Goal: Find specific page/section: Find specific page/section

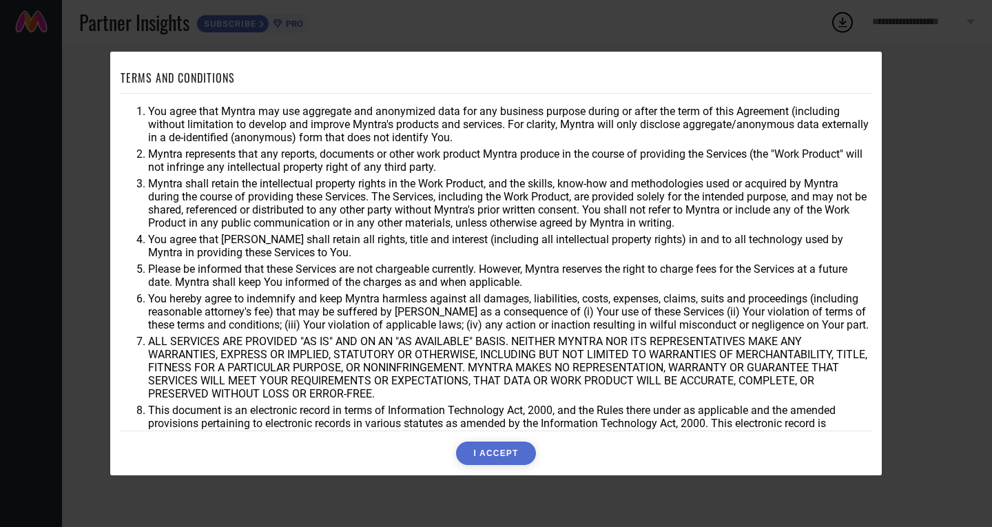
click at [928, 54] on div "TERMS AND CONDITIONS You agree that Myntra may use aggregate and anonymized dat…" at bounding box center [496, 263] width 992 height 527
click at [491, 455] on button "I ACCEPT" at bounding box center [495, 452] width 79 height 23
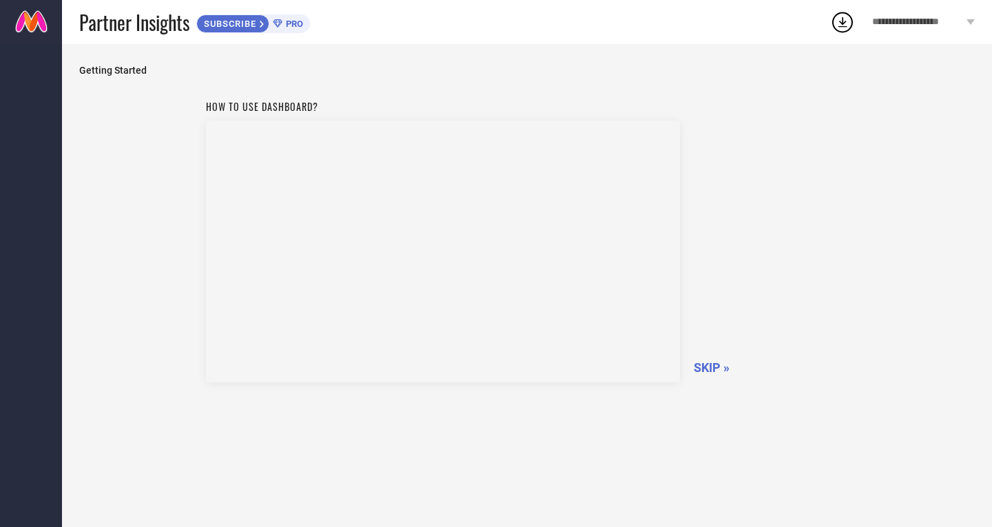
click at [711, 370] on span "SKIP »" at bounding box center [712, 367] width 36 height 14
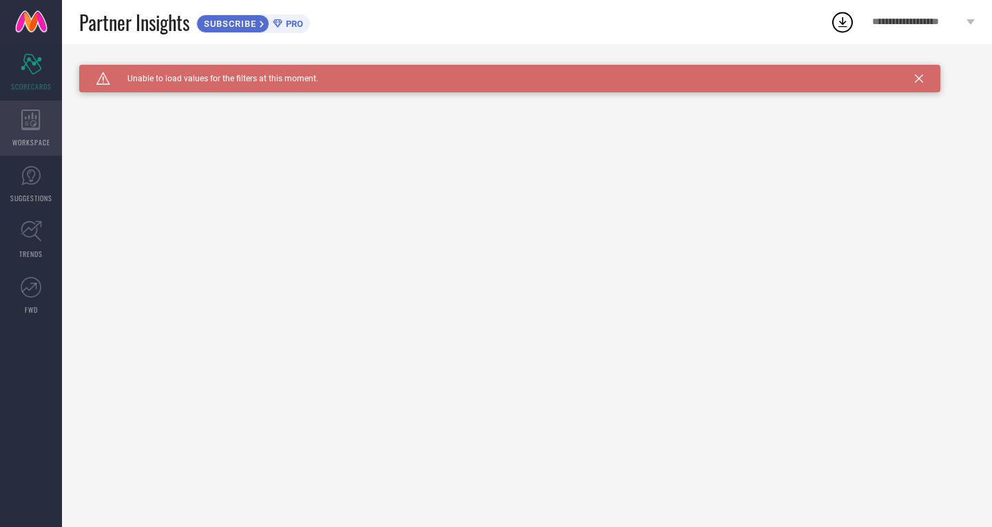
click at [37, 136] on div "WORKSPACE" at bounding box center [31, 128] width 62 height 55
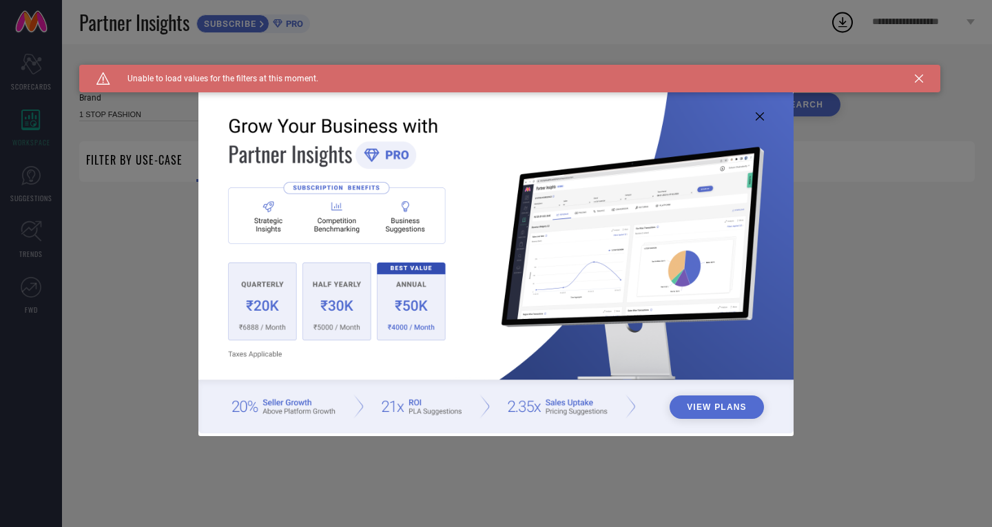
type input "1 STOP FASHION"
type input "All"
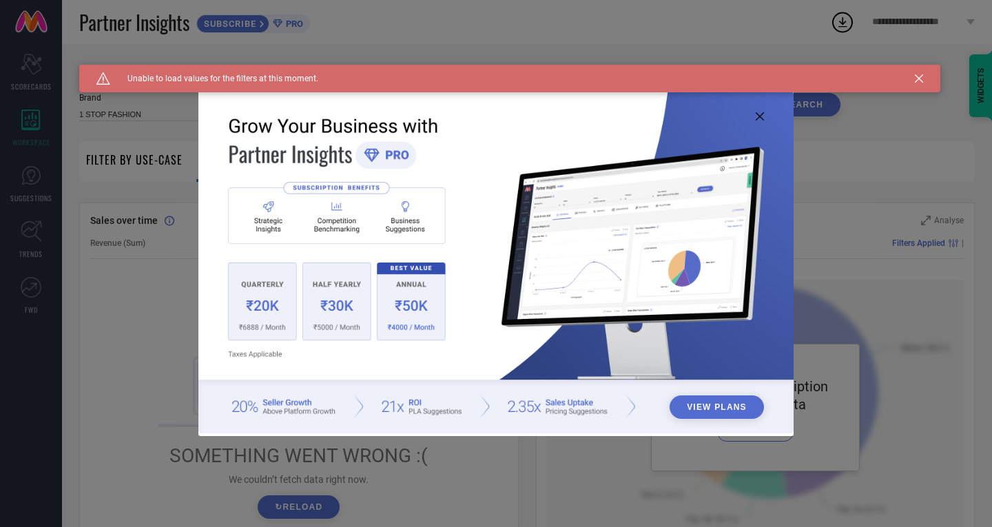
click at [718, 407] on button "View Plans" at bounding box center [716, 406] width 94 height 23
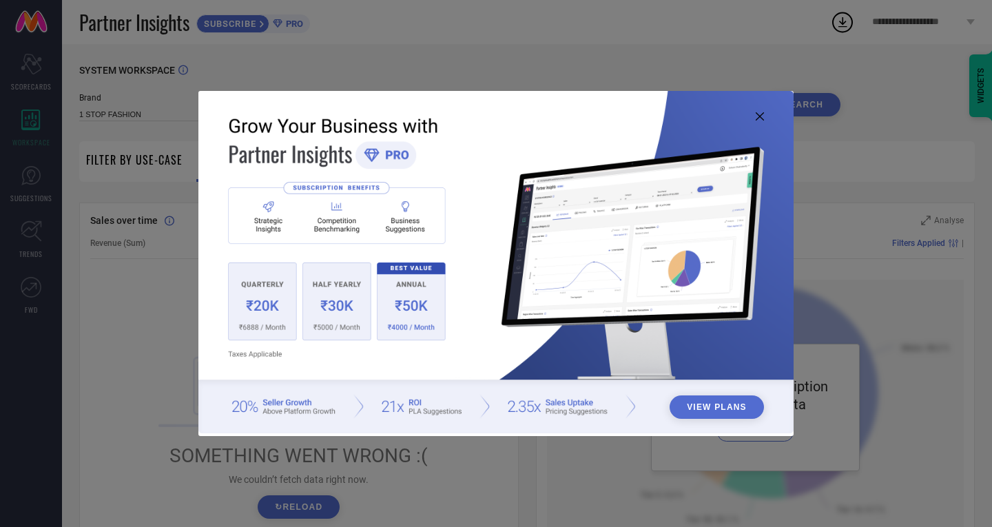
click at [759, 114] on icon at bounding box center [760, 116] width 8 height 8
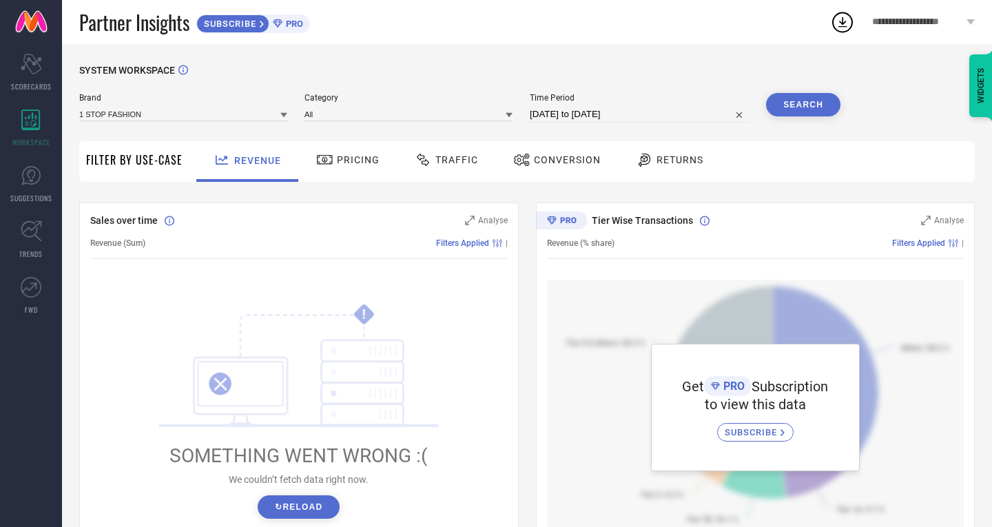
click at [341, 162] on span "Pricing" at bounding box center [358, 159] width 43 height 11
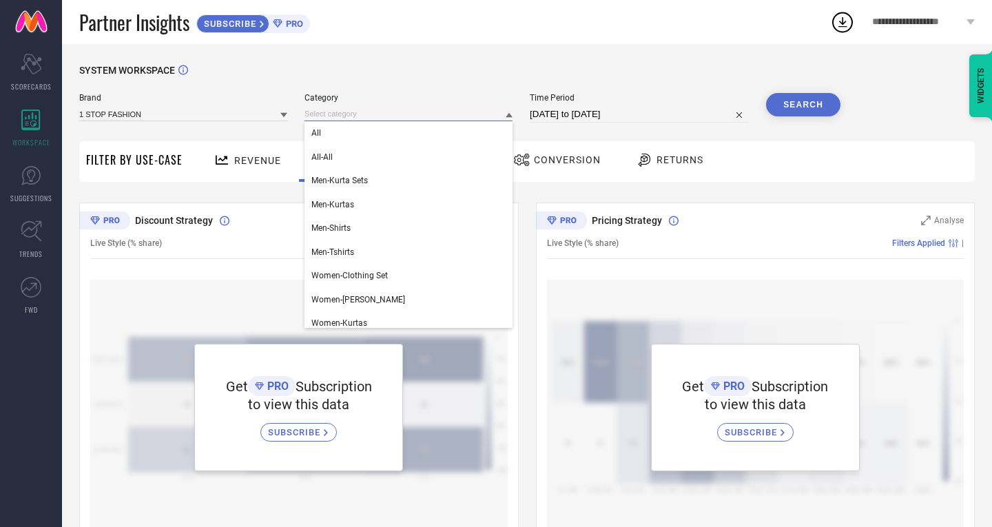
click at [443, 112] on input at bounding box center [408, 114] width 208 height 14
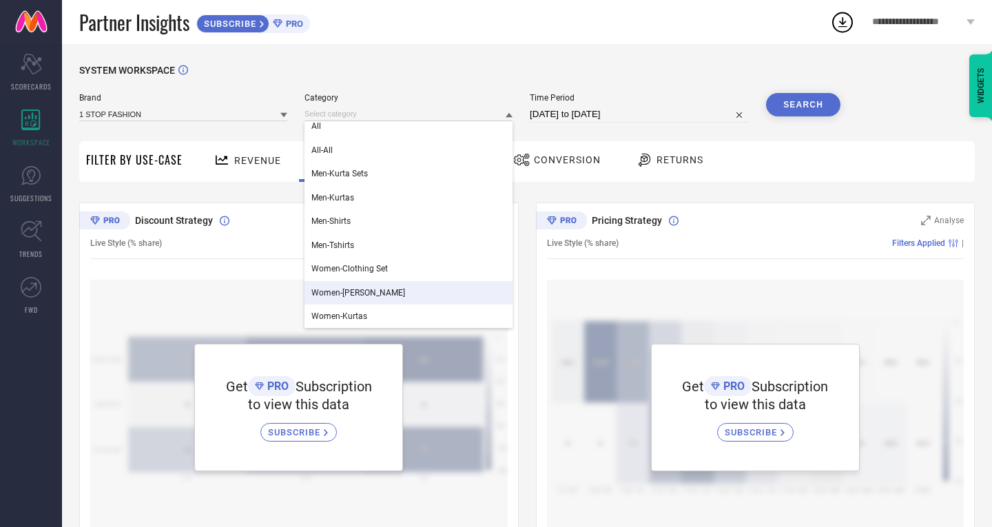
click at [388, 295] on div "Women-[PERSON_NAME]" at bounding box center [408, 292] width 208 height 23
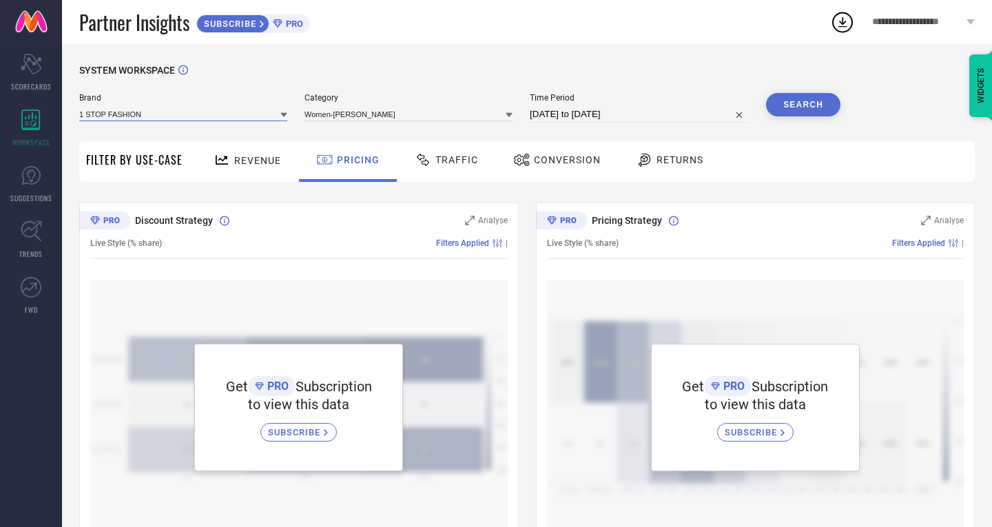
click at [240, 118] on input at bounding box center [183, 114] width 208 height 14
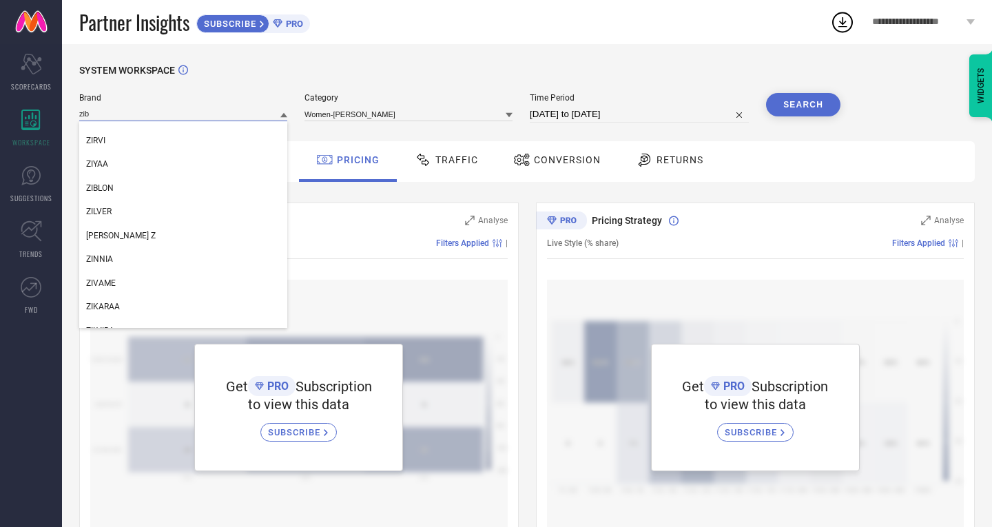
scroll to position [0, 0]
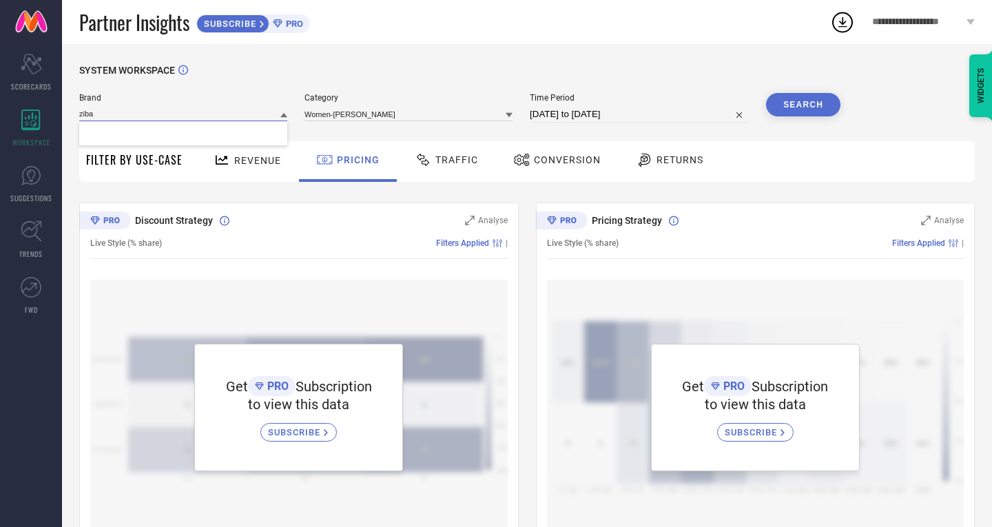
type input "zibaa"
click at [178, 119] on input "zibaa" at bounding box center [183, 114] width 208 height 14
click at [44, 187] on link "SUGGESTIONS" at bounding box center [31, 183] width 62 height 55
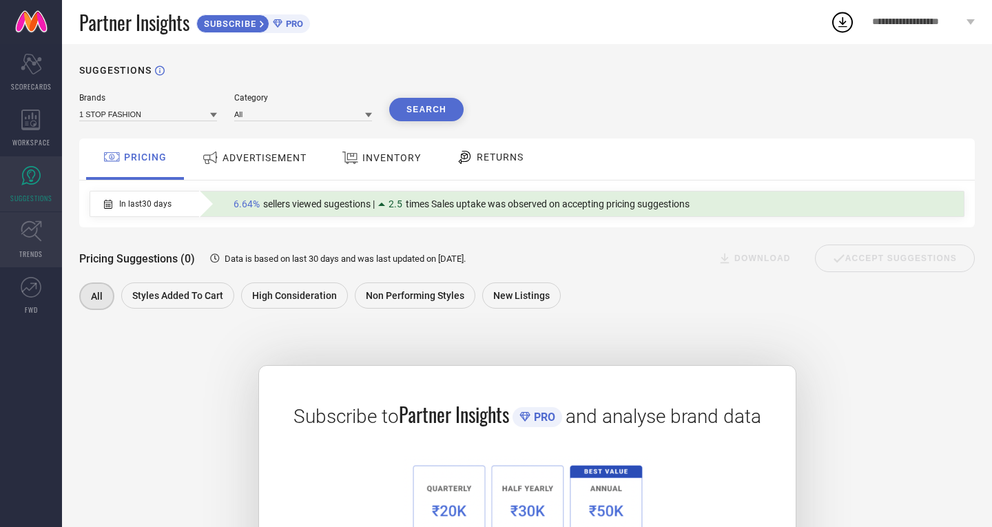
click at [27, 240] on icon at bounding box center [31, 230] width 21 height 21
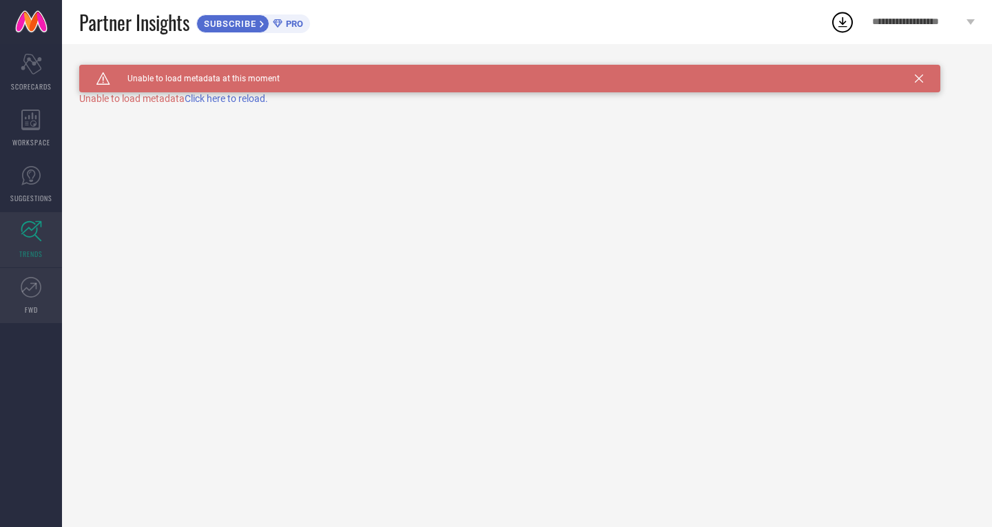
click at [43, 293] on link "FWD" at bounding box center [31, 295] width 62 height 55
